Goal: Contribute content

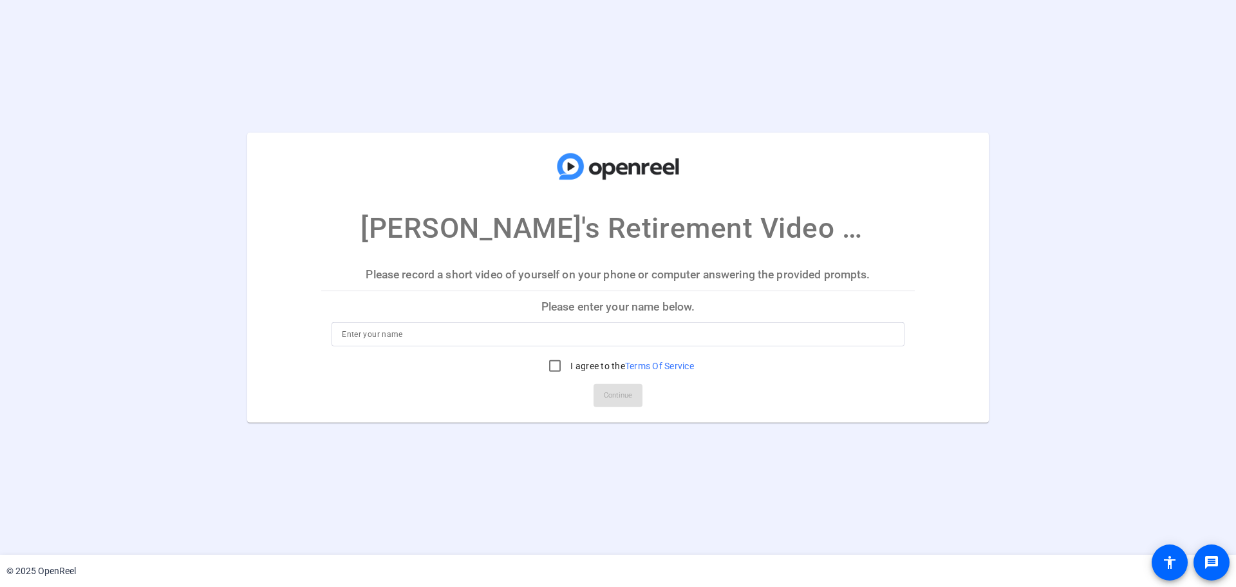
click at [513, 338] on input at bounding box center [618, 333] width 552 height 15
type input "[PERSON_NAME]"
click at [564, 362] on input "I agree to the Terms Of Service" at bounding box center [555, 366] width 26 height 26
checkbox input "true"
click at [627, 397] on span "Continue" at bounding box center [618, 395] width 28 height 19
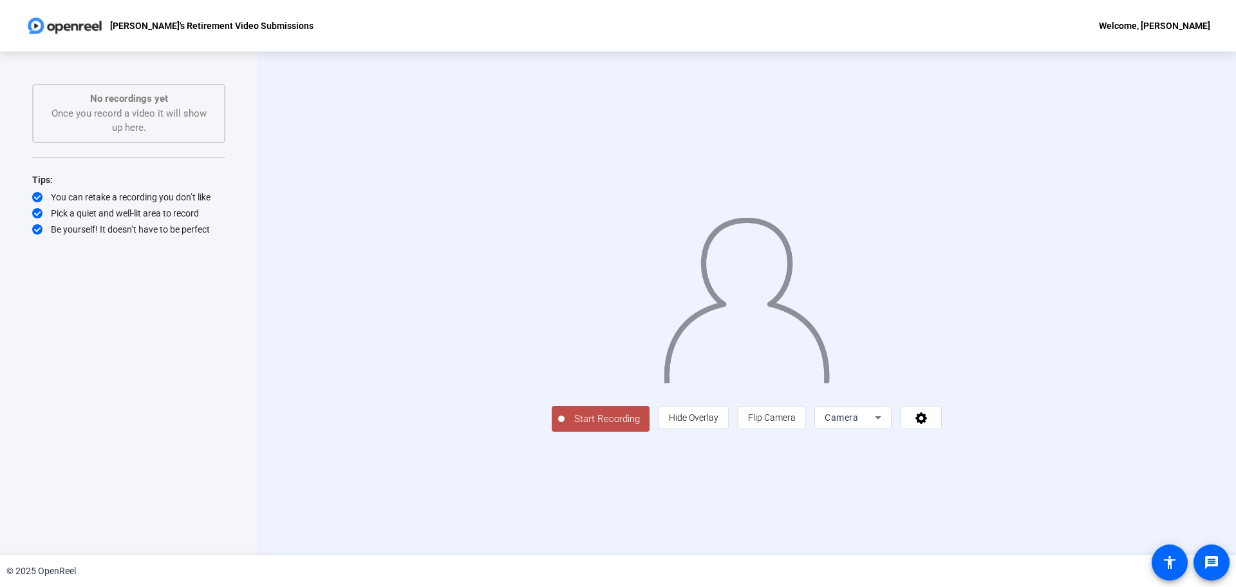
click at [552, 431] on button "Start Recording" at bounding box center [601, 419] width 98 height 26
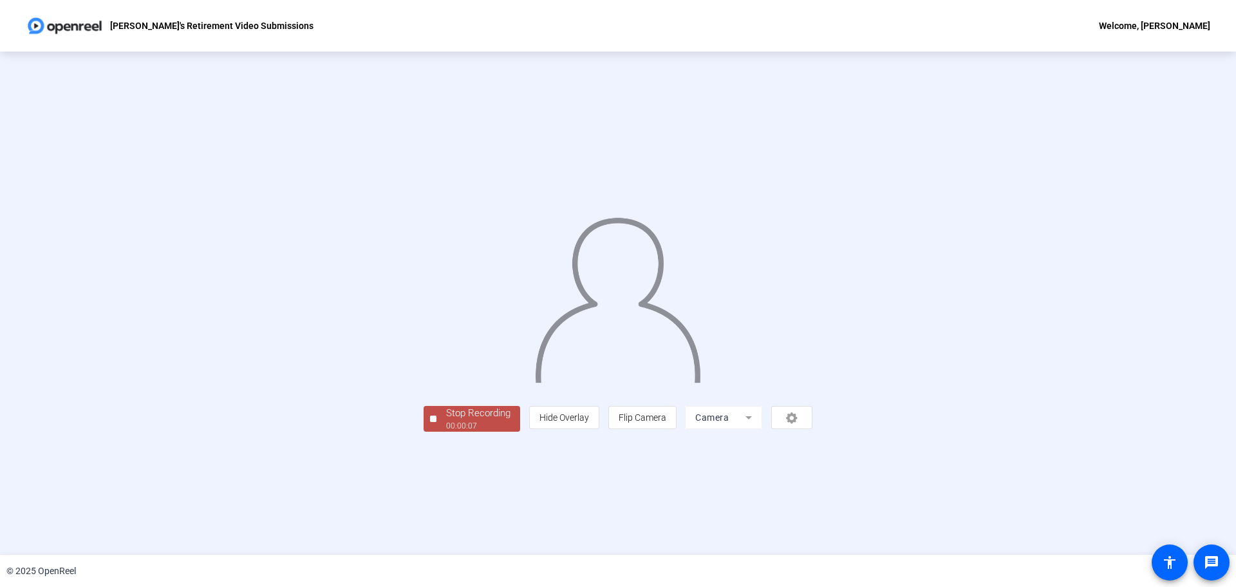
click at [437, 432] on span "Stop Recording 00:00:07" at bounding box center [479, 419] width 84 height 26
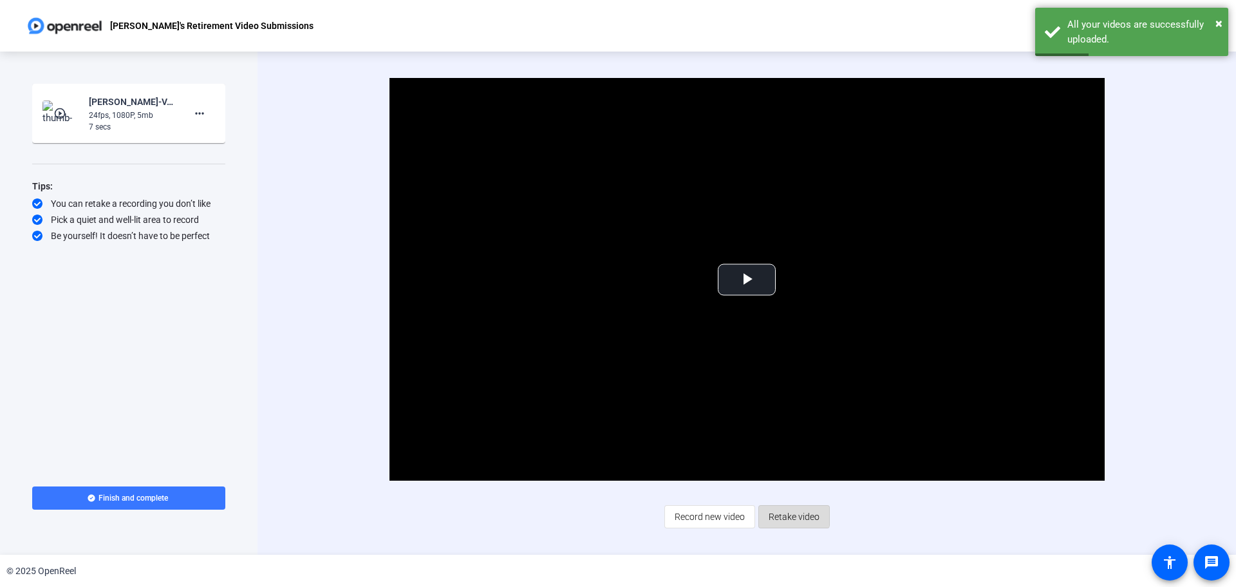
click at [785, 511] on span "Retake video" at bounding box center [794, 516] width 51 height 24
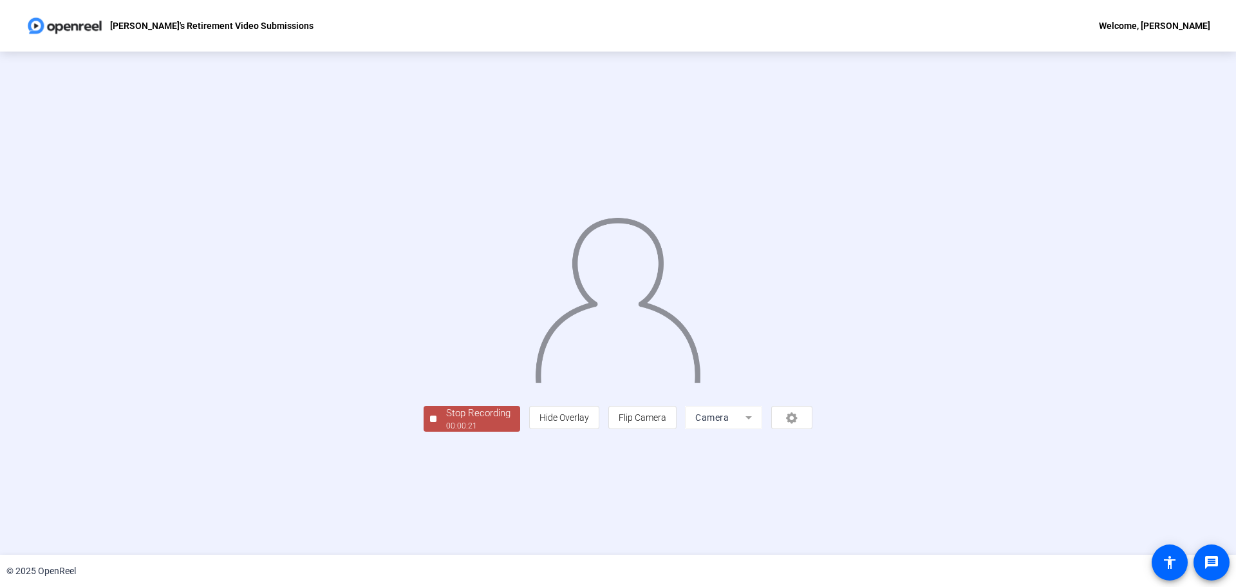
click at [437, 432] on span "Stop Recording 00:00:21" at bounding box center [479, 419] width 84 height 26
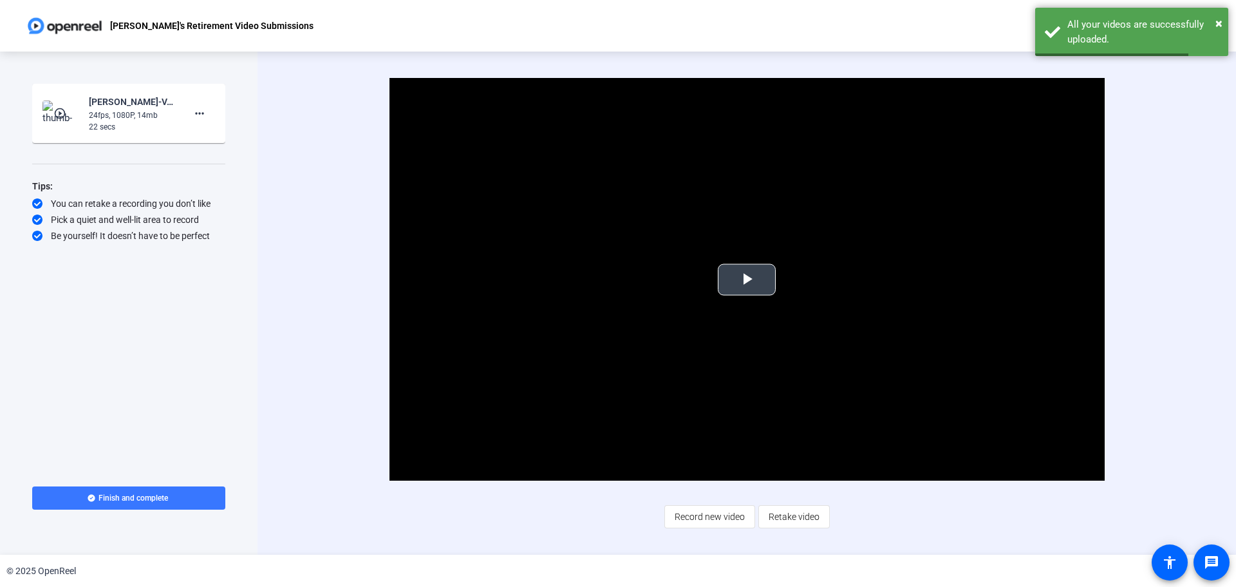
click at [747, 279] on span "Video Player" at bounding box center [747, 279] width 0 height 0
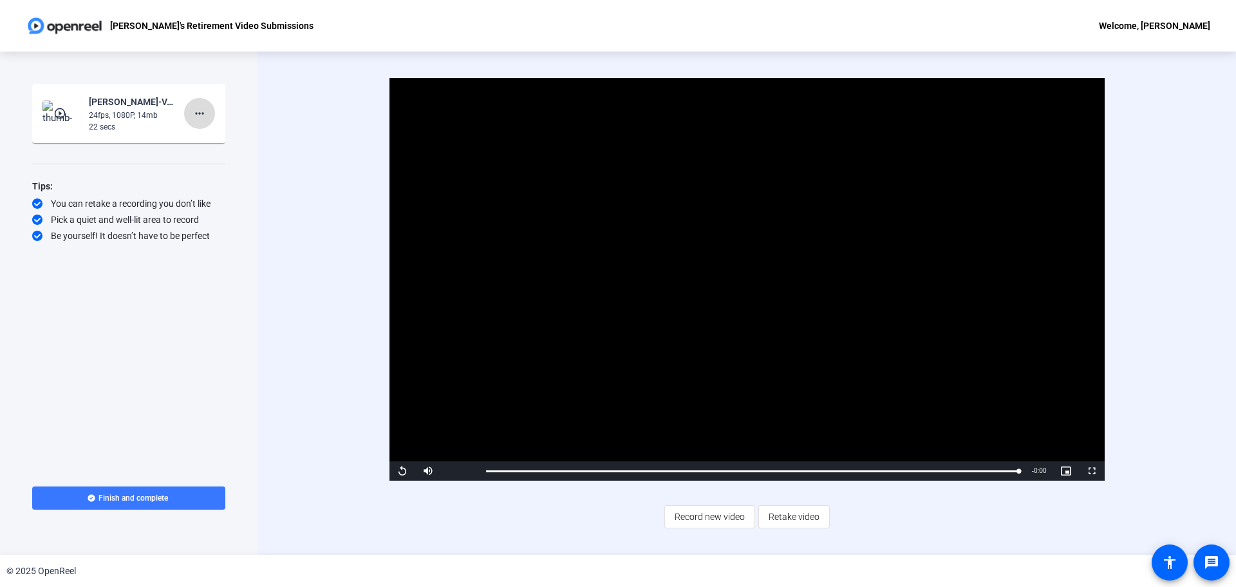
click at [204, 109] on mat-icon "more_horiz" at bounding box center [199, 113] width 15 height 15
click at [777, 517] on div at bounding box center [618, 293] width 1236 height 587
click at [793, 516] on span "Retake video" at bounding box center [794, 516] width 51 height 24
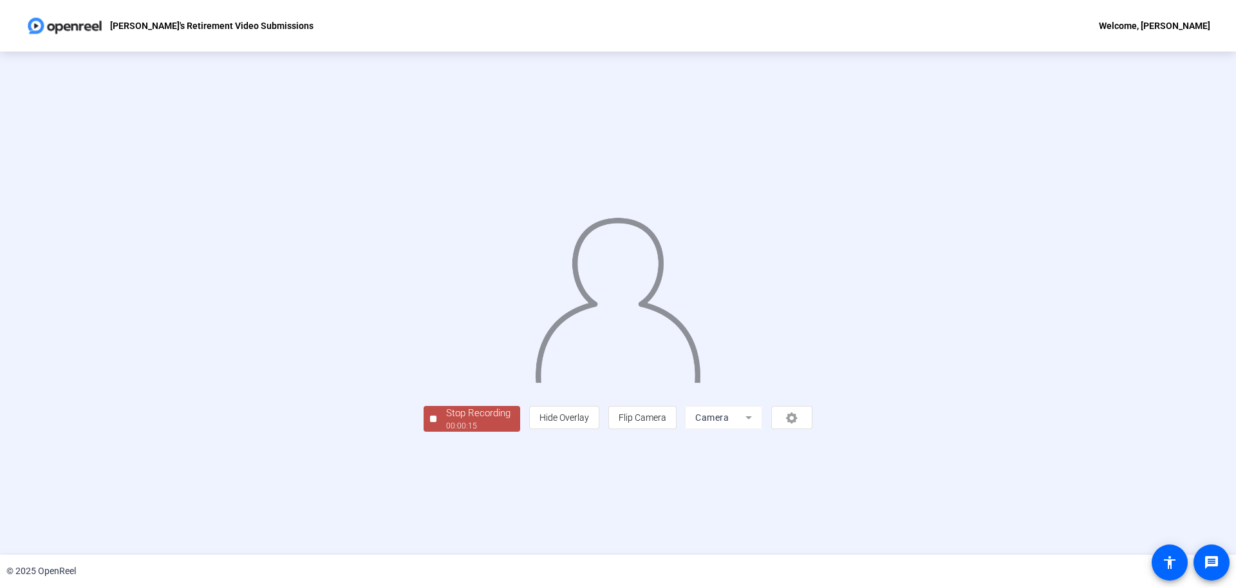
click at [446, 431] on div "00:00:15" at bounding box center [478, 426] width 64 height 12
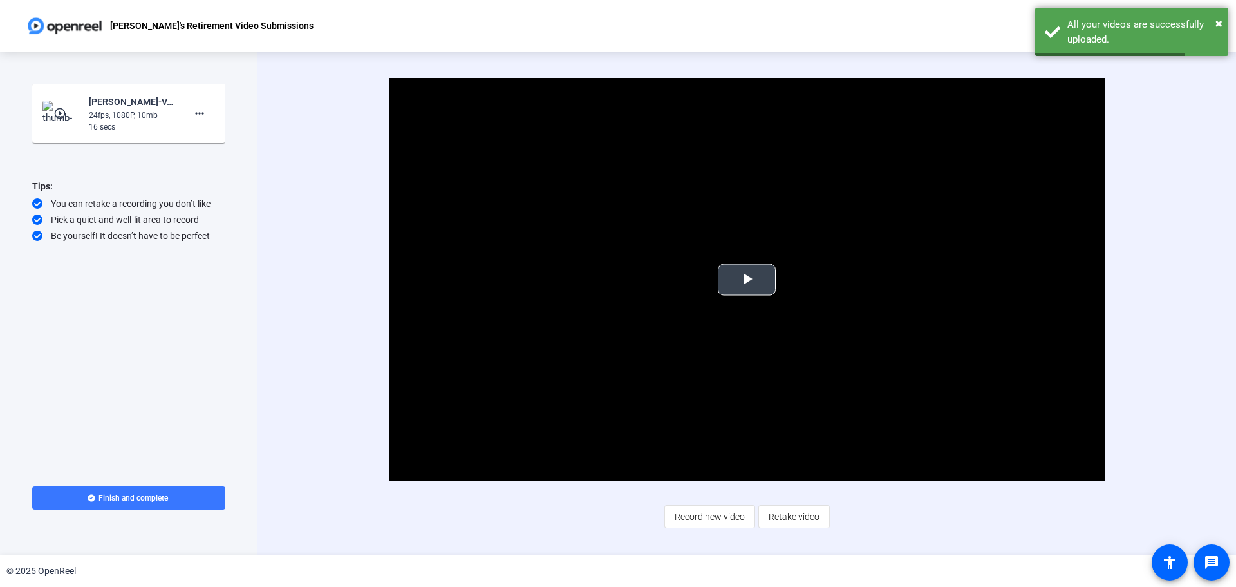
click at [728, 331] on video "Video Player" at bounding box center [747, 279] width 715 height 402
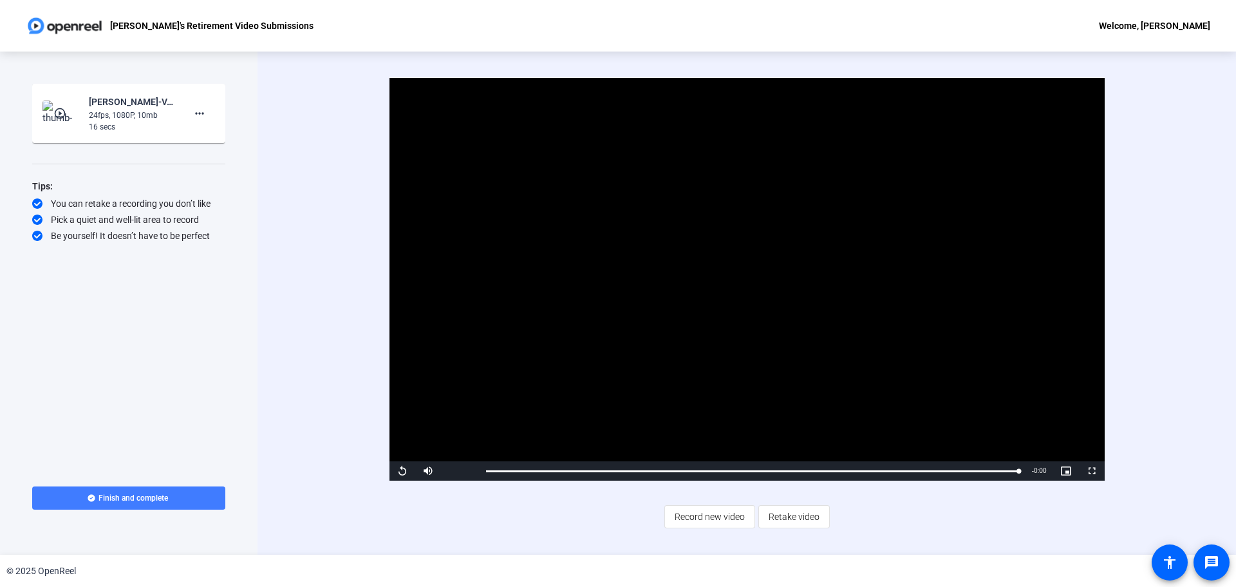
click at [198, 499] on span at bounding box center [128, 497] width 193 height 31
